Goal: Task Accomplishment & Management: Complete application form

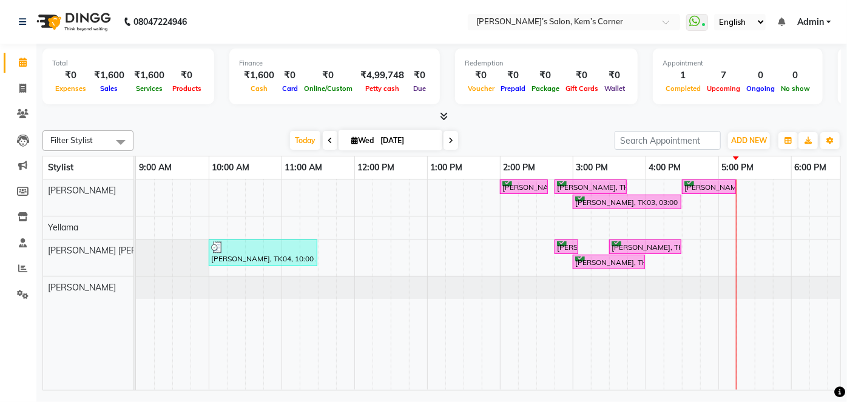
click at [446, 139] on span at bounding box center [450, 140] width 15 height 19
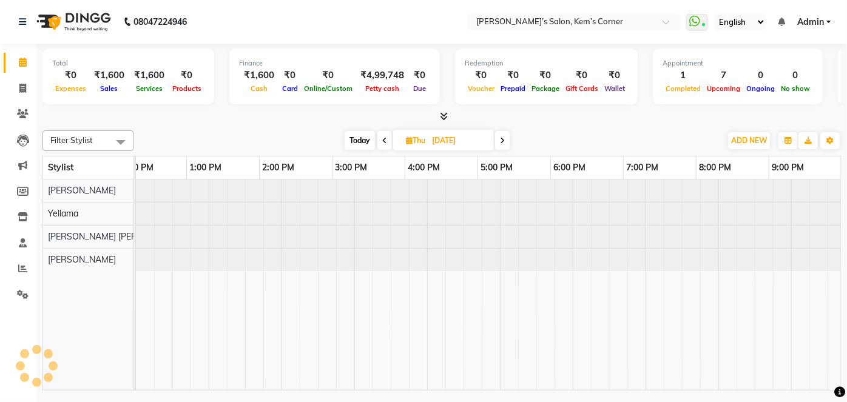
scroll to position [0, 241]
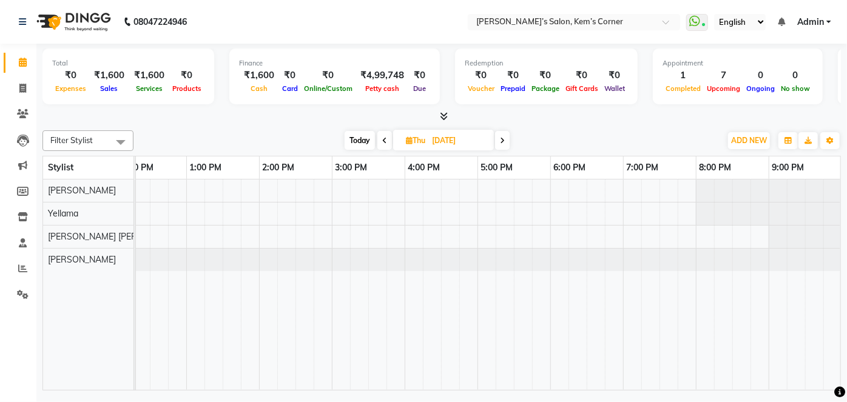
click at [503, 139] on icon at bounding box center [502, 140] width 5 height 7
type input "[DATE]"
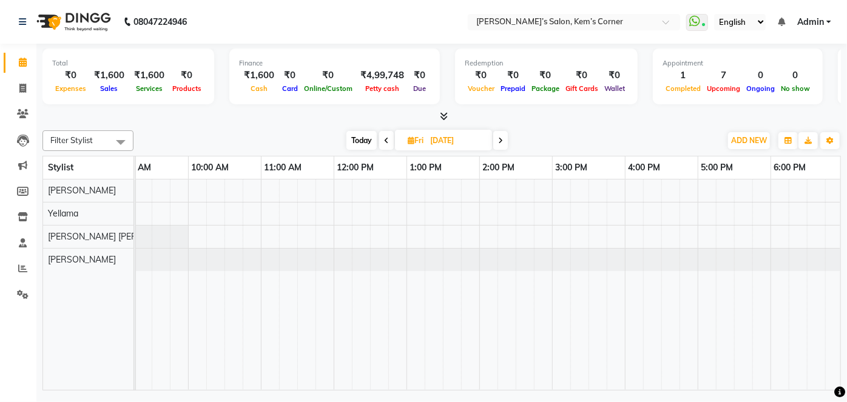
scroll to position [0, 0]
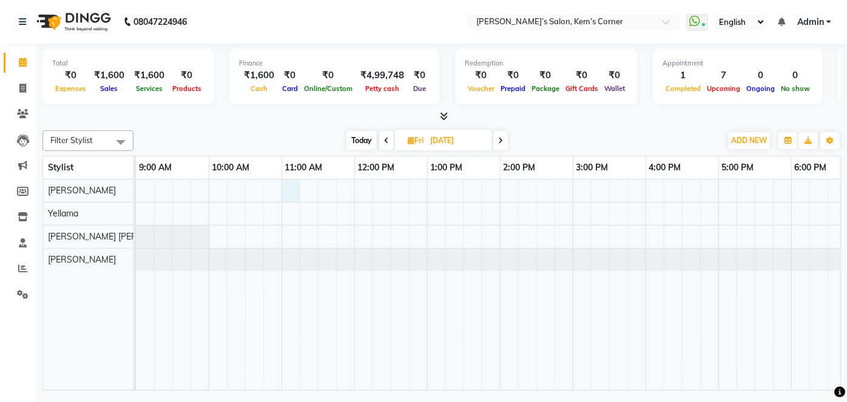
click at [288, 186] on div at bounding box center [609, 285] width 946 height 210
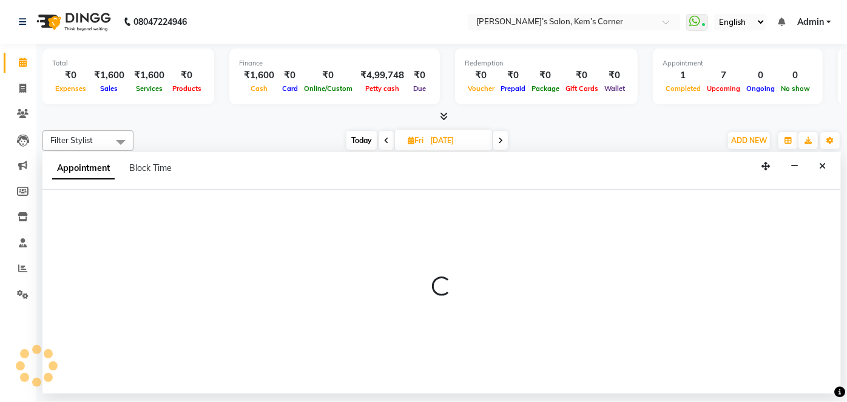
select select "50293"
select select "tentative"
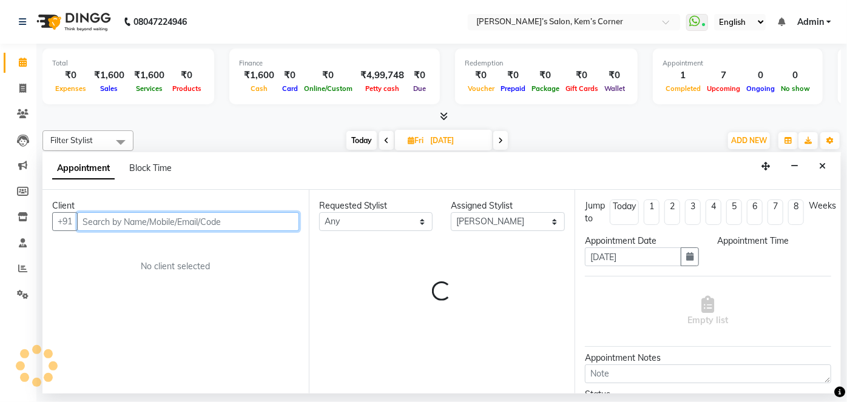
select select "660"
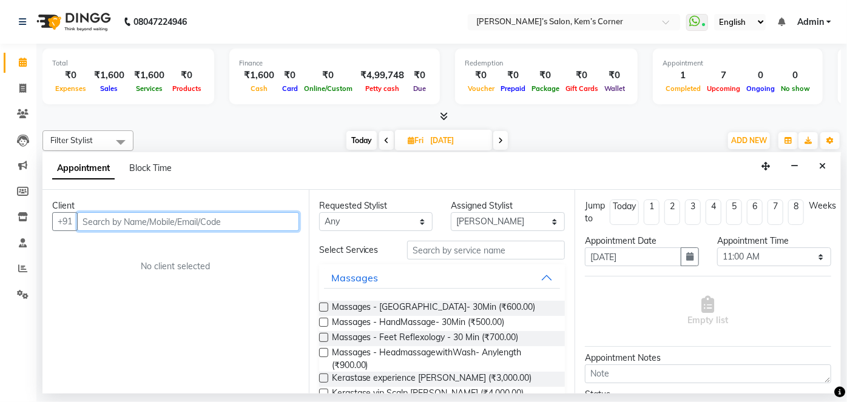
click at [248, 213] on input "text" at bounding box center [188, 221] width 222 height 19
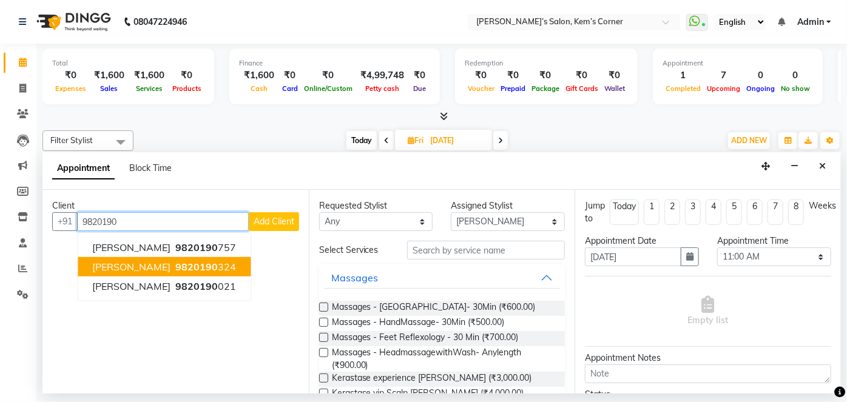
click at [183, 261] on span "9820190" at bounding box center [196, 267] width 42 height 12
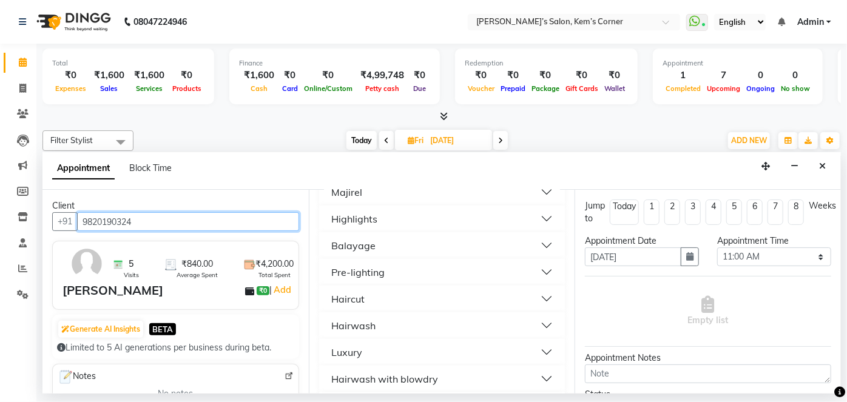
scroll to position [826, 0]
type input "9820190324"
click at [480, 287] on button "Haircut" at bounding box center [442, 298] width 237 height 22
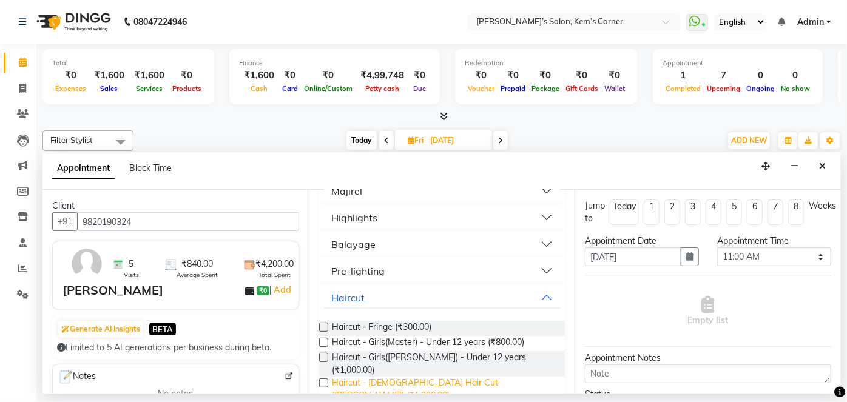
click at [449, 377] on span "Haircut - [DEMOGRAPHIC_DATA] Hair Cut ([PERSON_NAME]) (₹1,300.00)" at bounding box center [444, 389] width 224 height 25
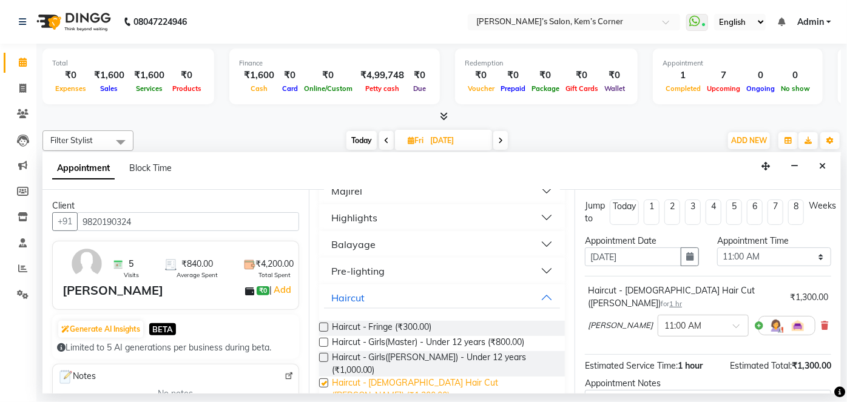
checkbox input "false"
click at [821, 321] on icon at bounding box center [824, 325] width 7 height 8
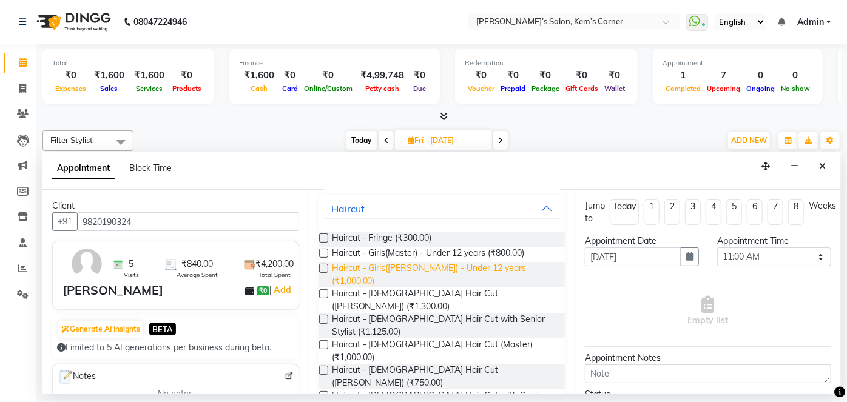
scroll to position [918, 0]
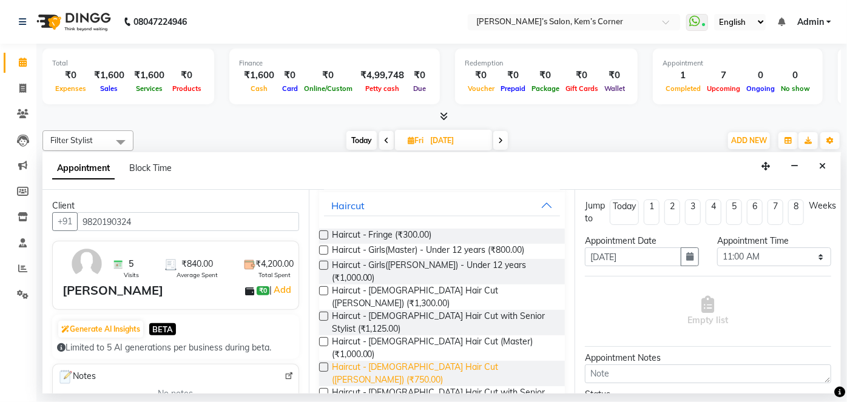
click at [418, 361] on span "Haircut - [DEMOGRAPHIC_DATA] Hair Cut ([PERSON_NAME]) (₹750.00)" at bounding box center [444, 373] width 224 height 25
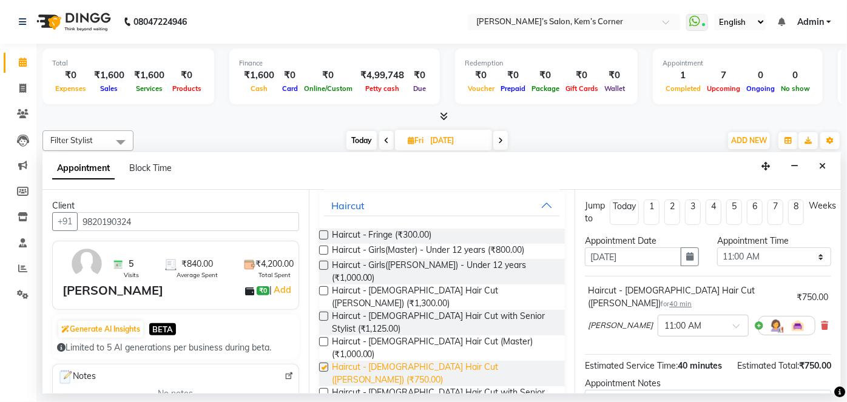
checkbox input "false"
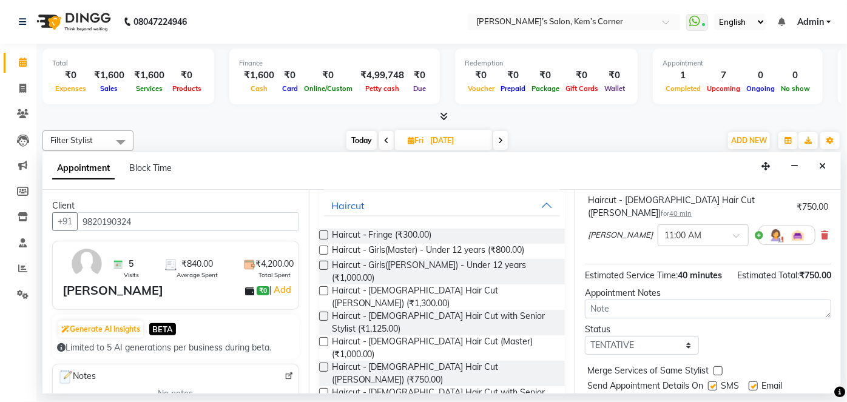
scroll to position [97, 0]
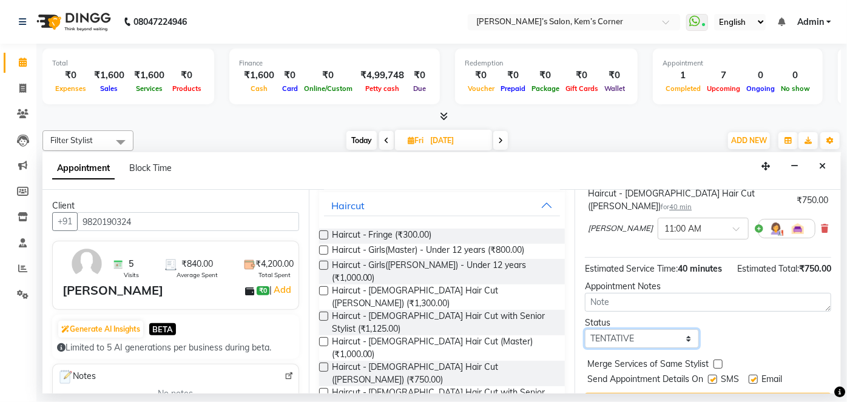
click at [685, 341] on select "Select TENTATIVE CONFIRM UPCOMING" at bounding box center [642, 338] width 114 height 19
select select "confirm booking"
click at [585, 329] on select "Select TENTATIVE CONFIRM UPCOMING" at bounding box center [642, 338] width 114 height 19
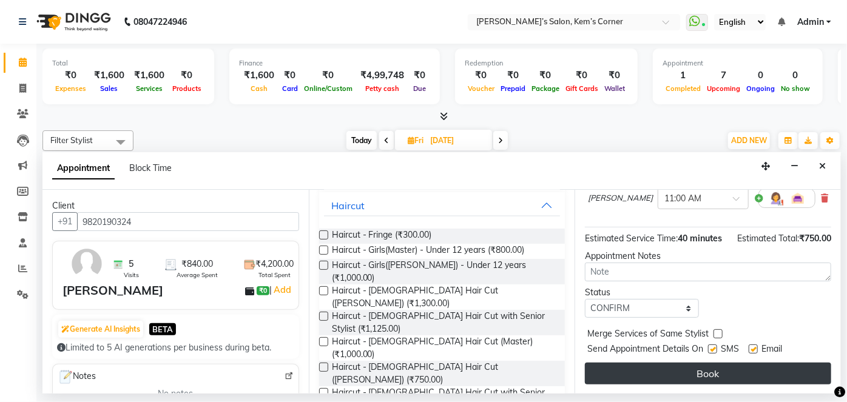
click at [702, 364] on button "Book" at bounding box center [708, 374] width 246 height 22
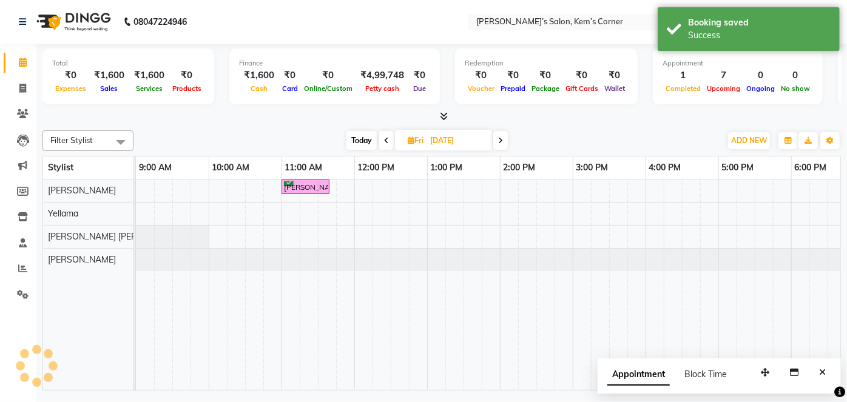
click at [363, 139] on span "Today" at bounding box center [361, 140] width 30 height 19
type input "[DATE]"
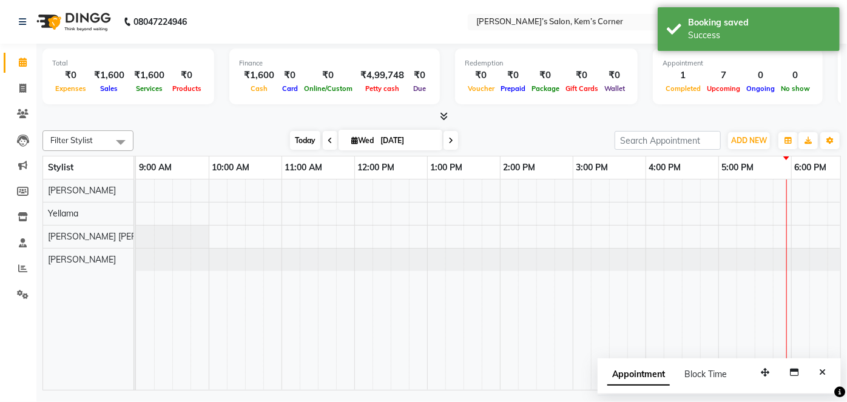
scroll to position [0, 241]
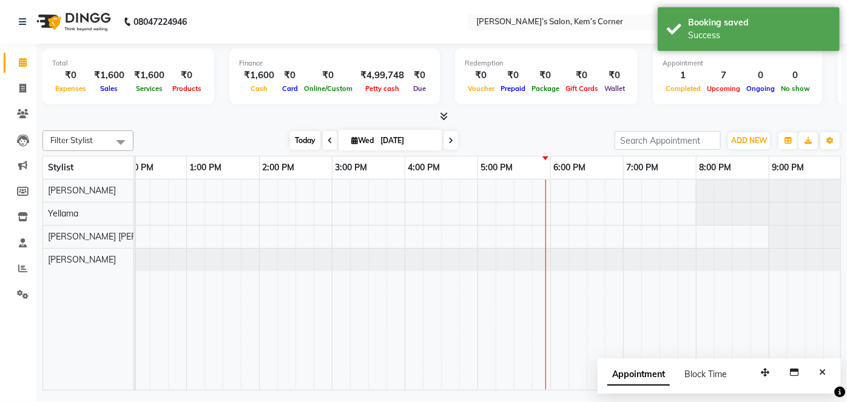
click at [363, 139] on span "Wed" at bounding box center [362, 140] width 29 height 9
select select "9"
select select "2025"
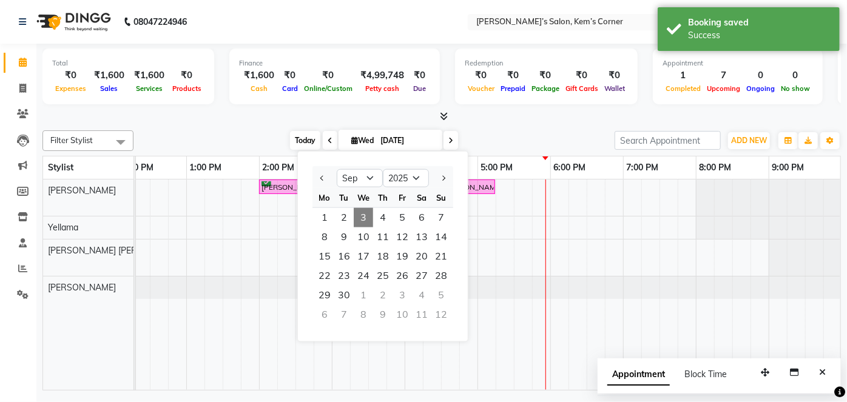
click at [305, 135] on span "Today" at bounding box center [305, 140] width 30 height 19
